Goal: Task Accomplishment & Management: Complete application form

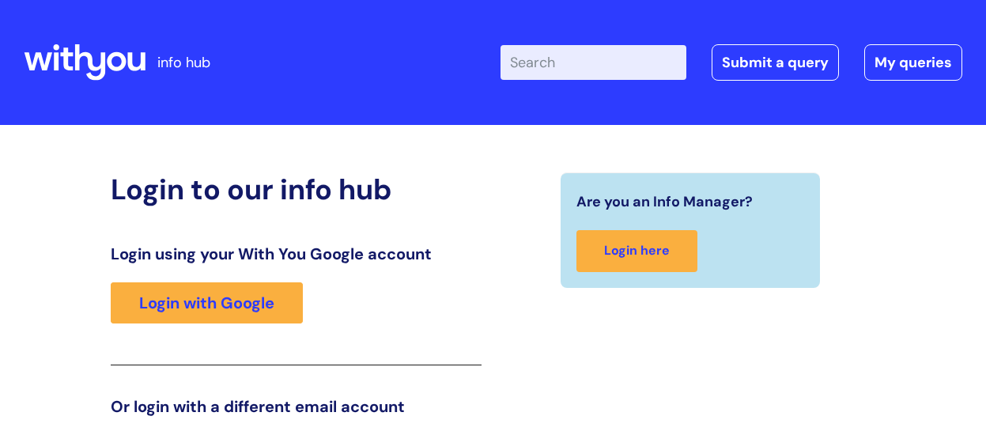
scroll to position [242, 0]
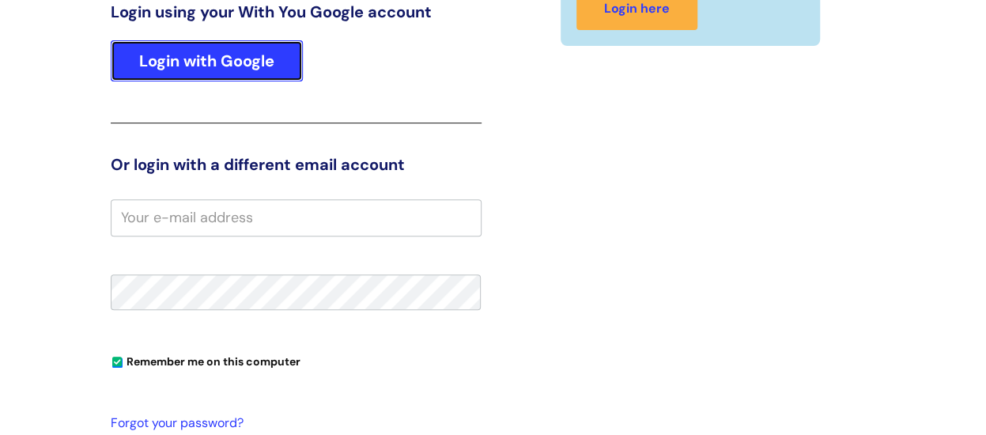
click at [225, 64] on link "Login with Google" at bounding box center [207, 60] width 192 height 41
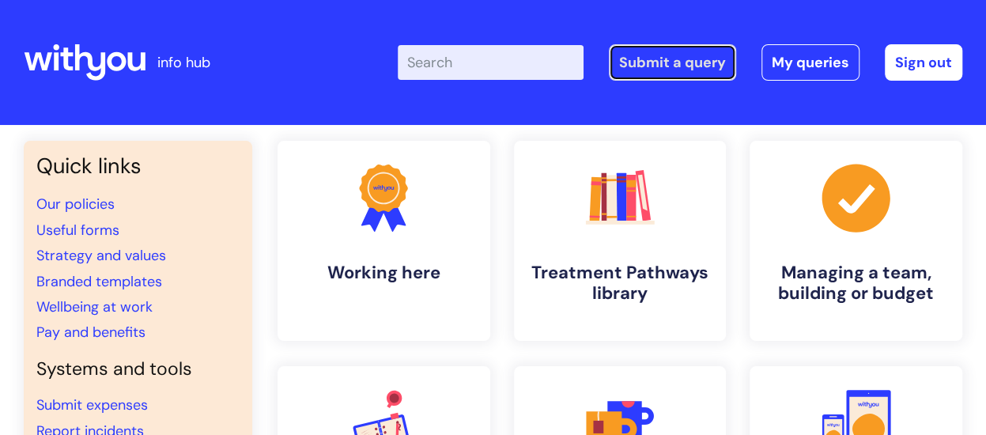
click at [696, 72] on link "Submit a query" at bounding box center [672, 62] width 127 height 36
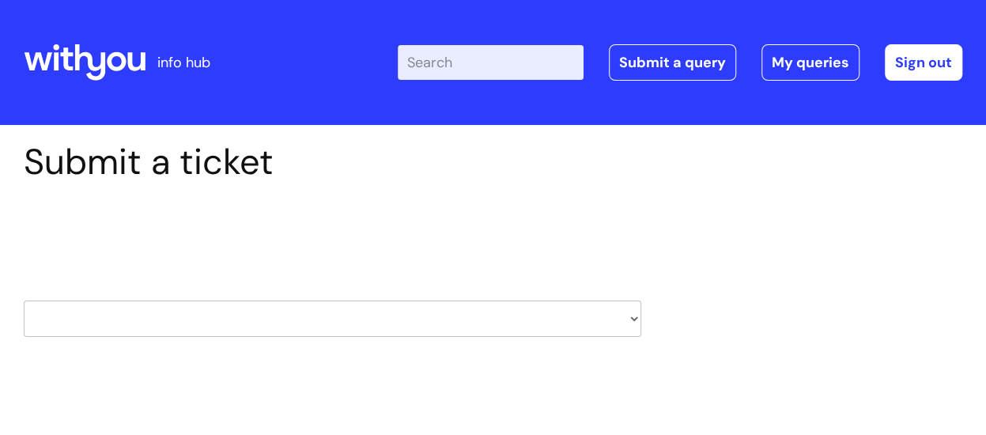
click at [636, 319] on select "HR / People IT and Support Clinical Drug Alerts Finance Accounts Data Support T…" at bounding box center [333, 319] width 618 height 36
select select "it_and_support"
click at [24, 301] on select "HR / People IT and Support Clinical Drug Alerts Finance Accounts Data Support T…" at bounding box center [333, 319] width 618 height 36
select select "80004418201"
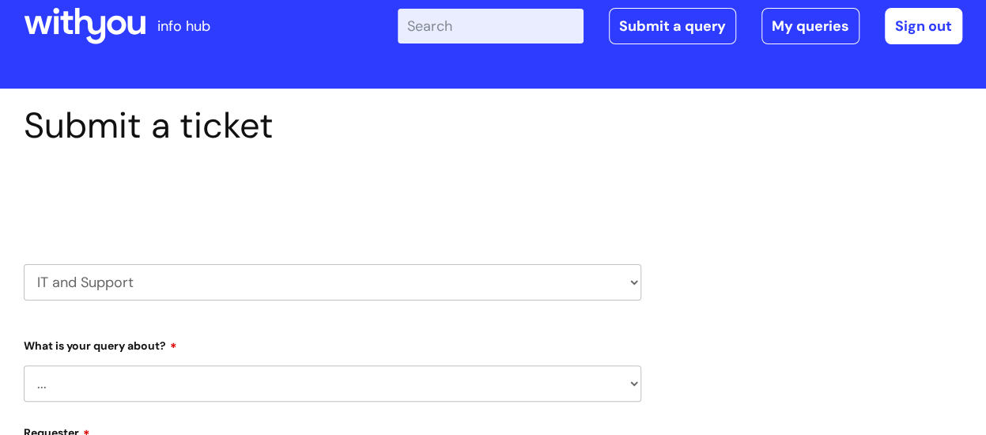
scroll to position [158, 0]
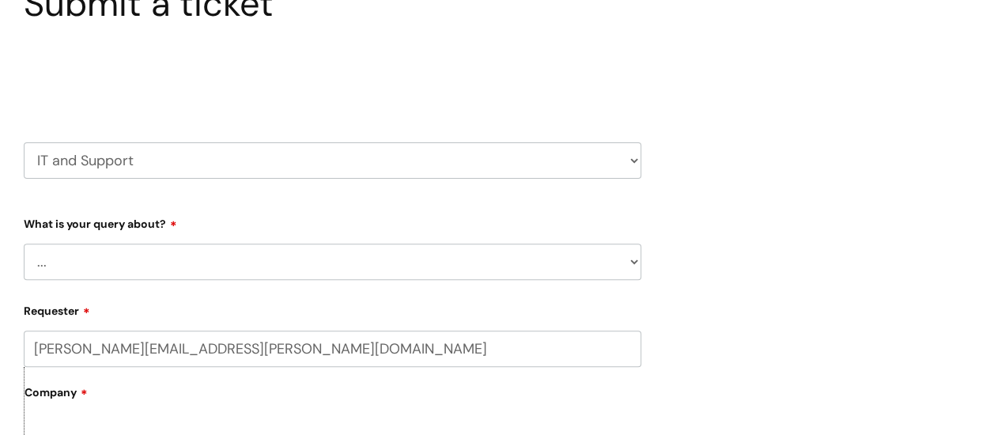
click at [101, 263] on select "... Mobile Phone Reset & MFA Accounts, Starters and Leavers IT Hardware issue I…" at bounding box center [333, 262] width 618 height 36
select select "System/software"
click at [24, 244] on select "... Mobile Phone Reset & MFA Accounts, Starters and Leavers IT Hardware issue I…" at bounding box center [333, 262] width 618 height 36
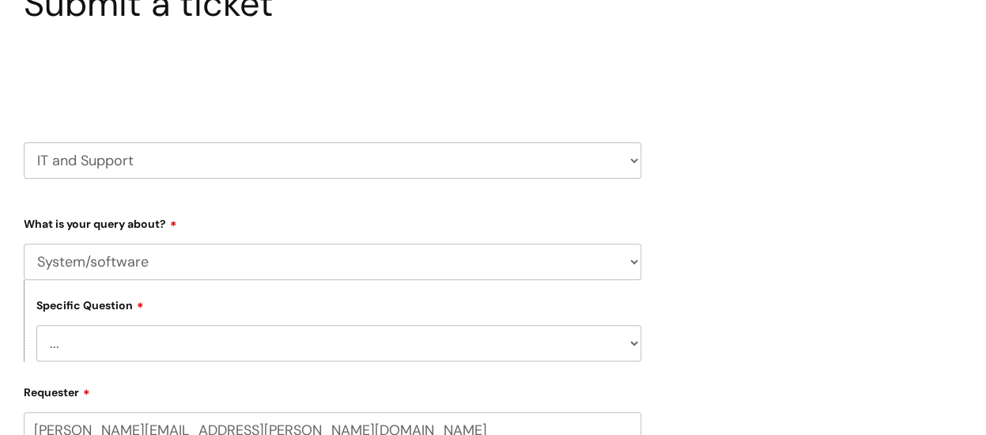
scroll to position [316, 0]
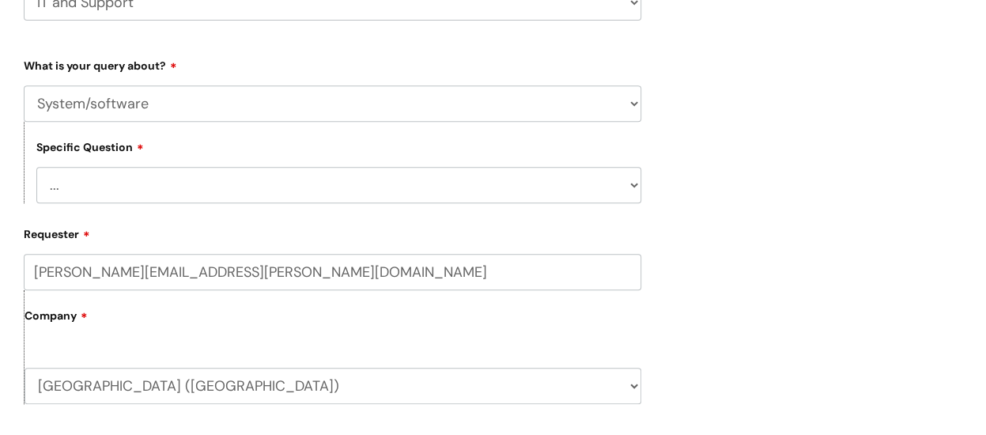
click at [164, 184] on select "... Halo PCMIS Iaptus NHS Email CJSM Email Mitel Another System Google (Workspa…" at bounding box center [338, 185] width 605 height 36
select select "I like to request software"
click at [36, 168] on select "... Halo PCMIS Iaptus NHS Email CJSM Email Mitel Another System Google (Workspa…" at bounding box center [338, 185] width 605 height 36
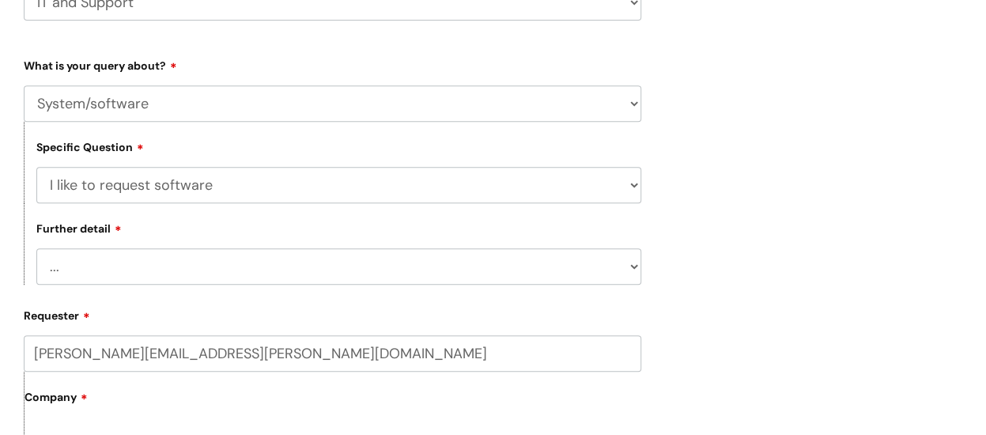
scroll to position [395, 0]
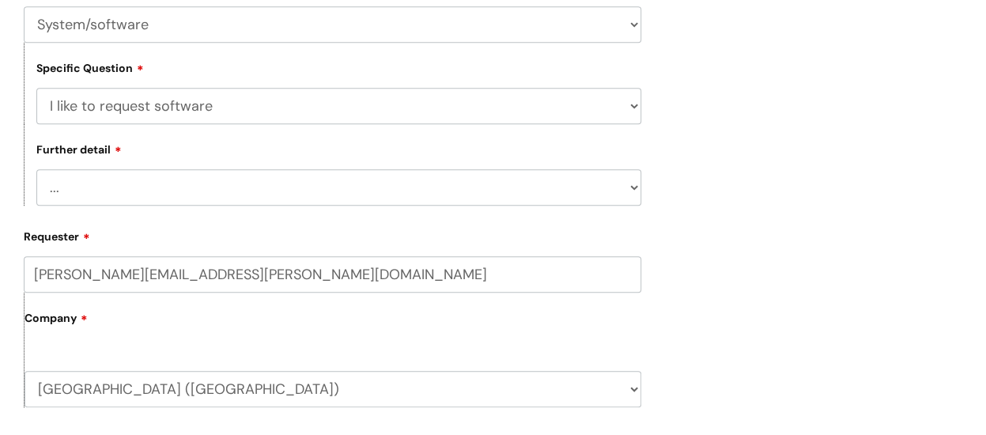
click at [149, 193] on select "... Dragon/Simply Speaking/ClaroRead Adobe Acrobat Adobe Creative Cloud Raiser'…" at bounding box center [338, 187] width 605 height 36
select select "Something else"
click at [36, 171] on select "... Dragon/Simply Speaking/ClaroRead Adobe Acrobat Adobe Creative Cloud Raiser'…" at bounding box center [338, 187] width 605 height 36
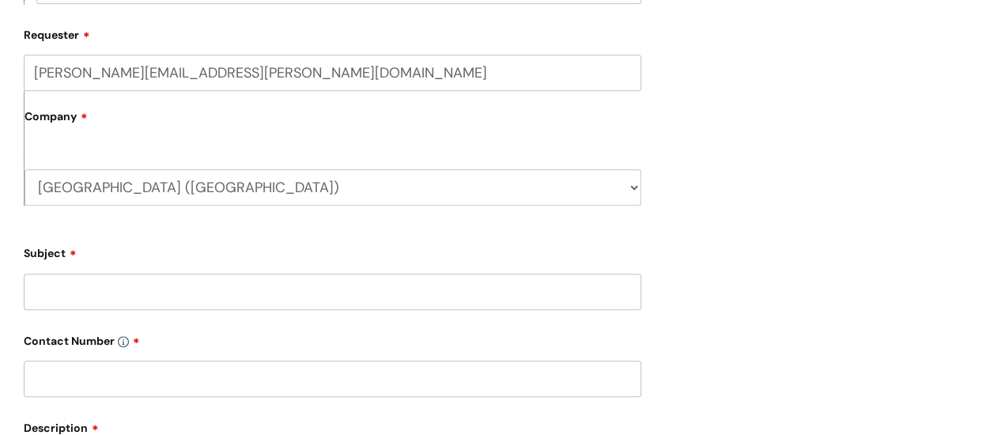
scroll to position [633, 0]
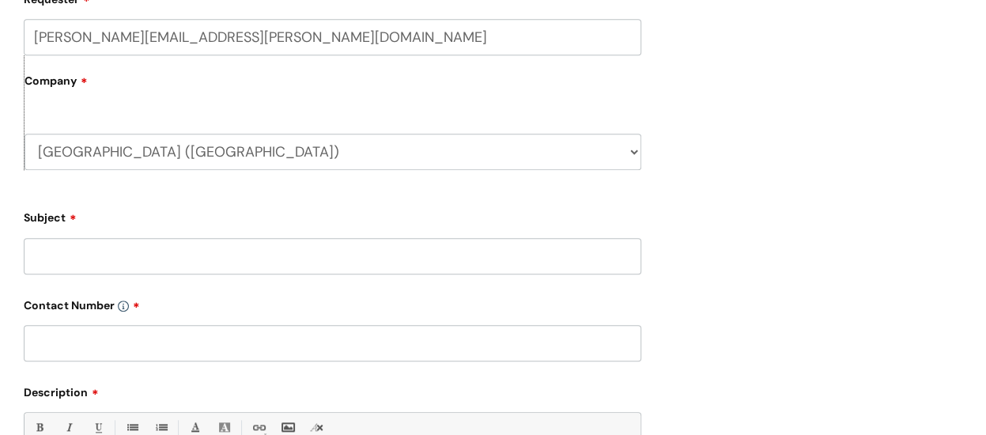
click at [138, 257] on input "Subject" at bounding box center [333, 256] width 618 height 36
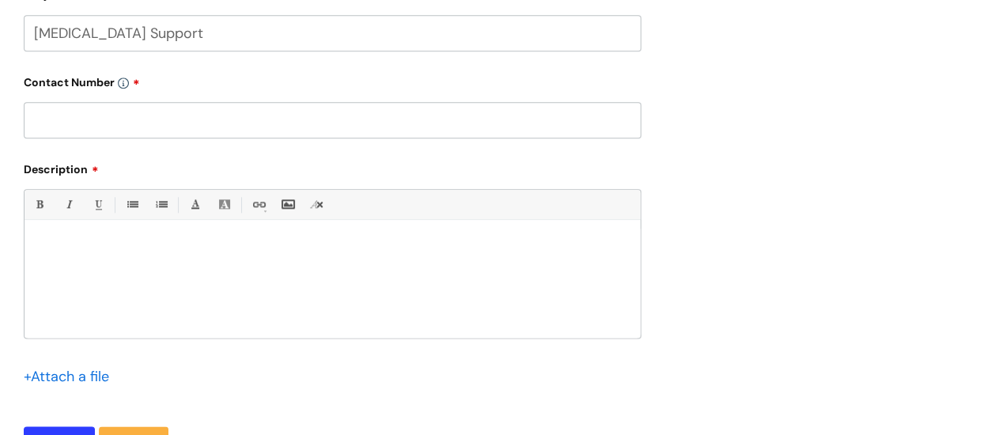
scroll to position [870, 0]
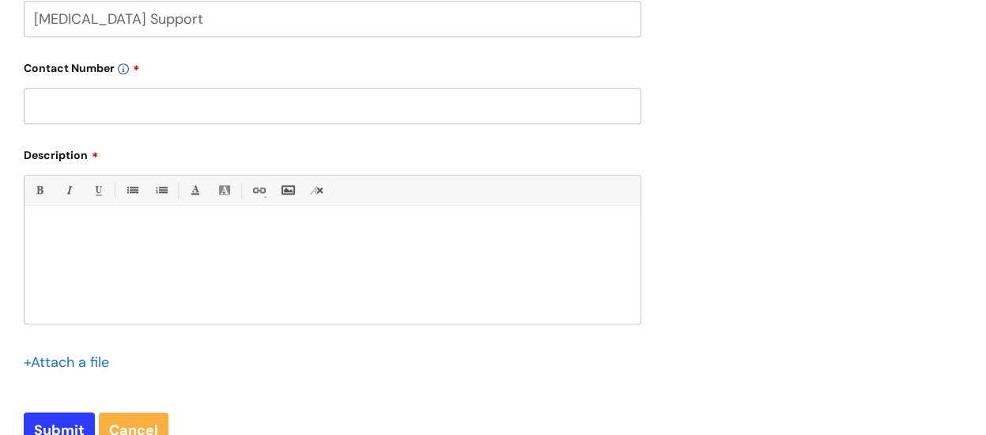
type input "Dyslexia Support"
click at [106, 234] on p at bounding box center [332, 233] width 592 height 14
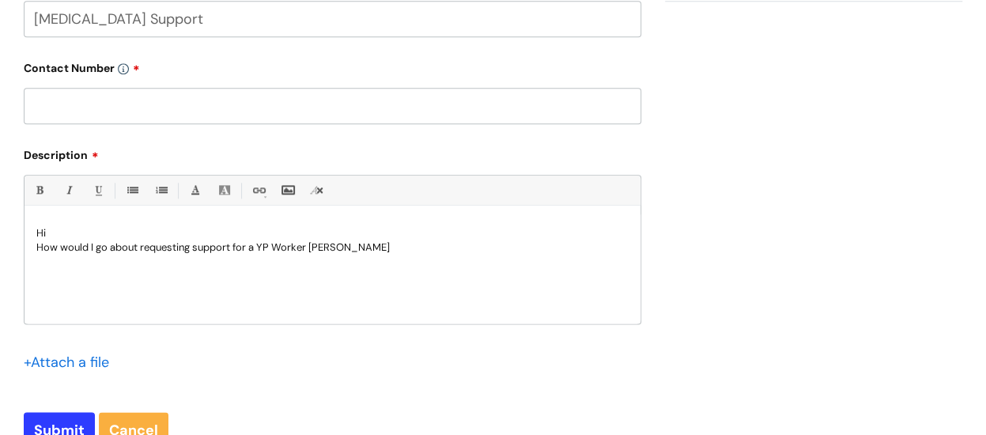
click at [195, 249] on p "How would I go about requesting support for a YP Worker Sharon Hall" at bounding box center [332, 247] width 592 height 14
click at [414, 250] on p "How would I go about requesting dyslexia support for a YP Worker Sharon Hall" at bounding box center [332, 247] width 592 height 14
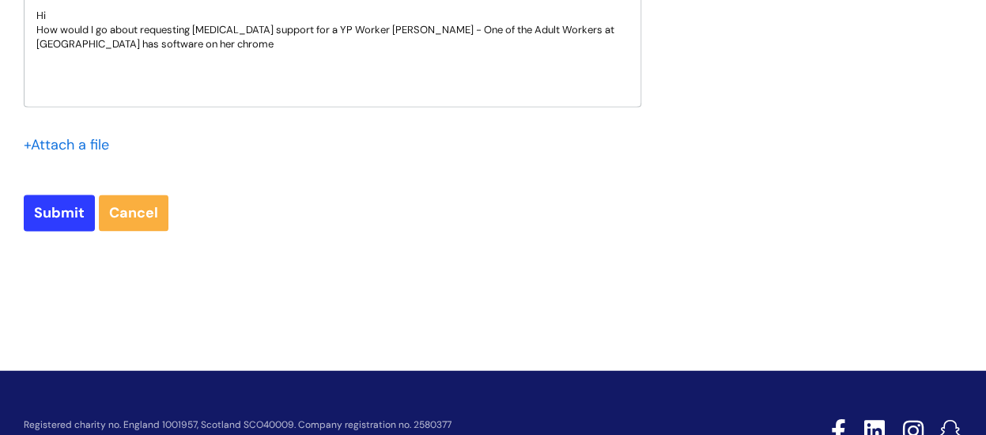
scroll to position [1107, 0]
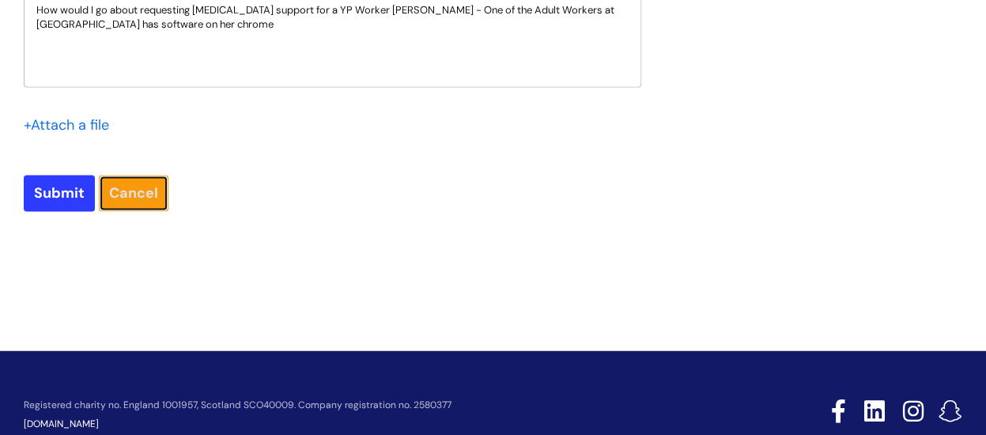
click at [131, 198] on link "Cancel" at bounding box center [134, 193] width 70 height 36
